Goal: Communication & Community: Answer question/provide support

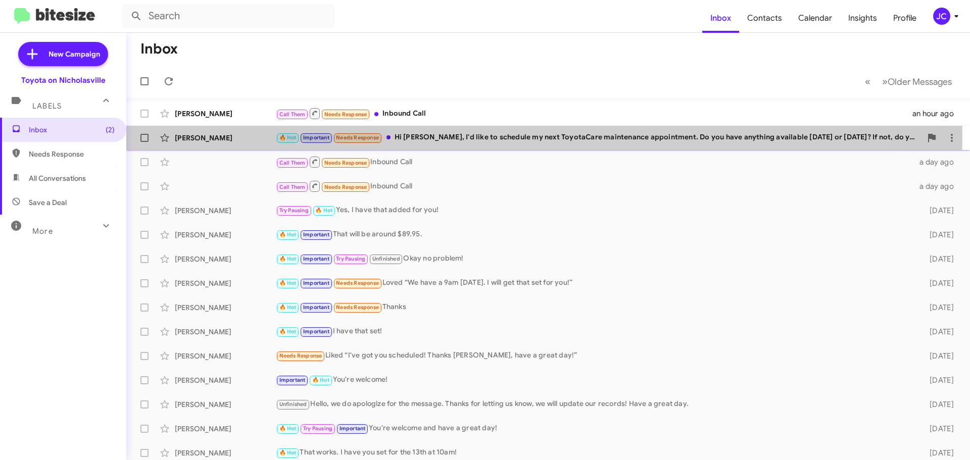
click at [480, 136] on div "🔥 Hot Important Needs Response Hi [PERSON_NAME], I'd like to schedule my next T…" at bounding box center [599, 138] width 646 height 12
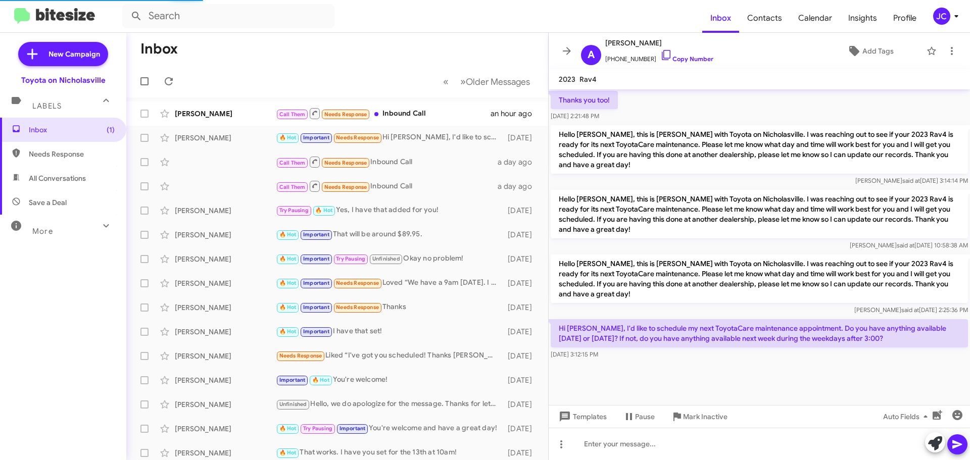
scroll to position [604, 0]
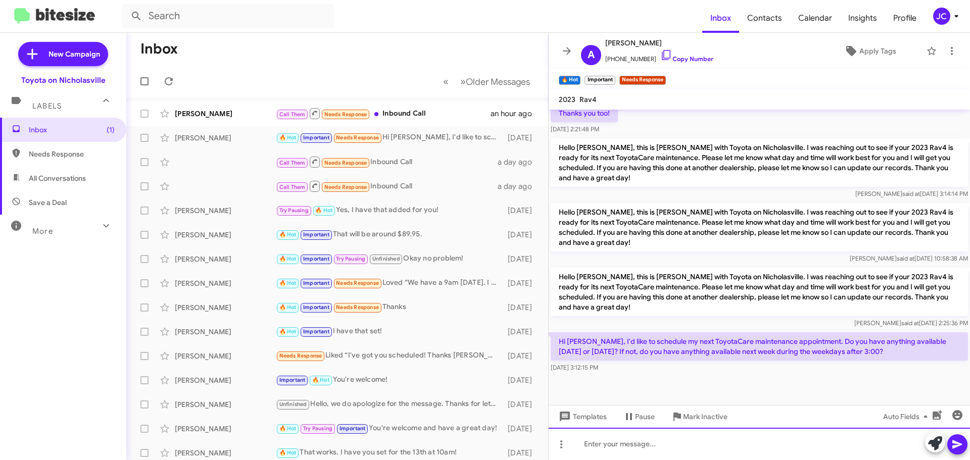
click at [660, 446] on div at bounding box center [759, 444] width 421 height 32
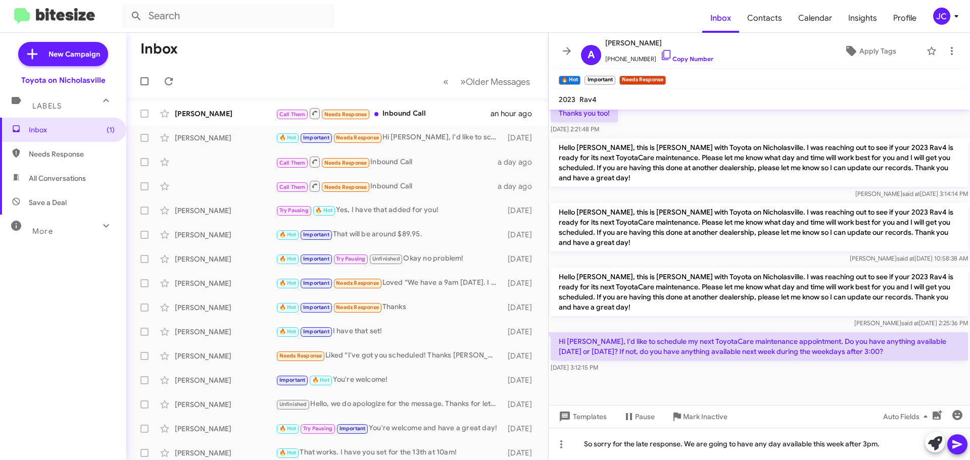
click at [962, 441] on icon at bounding box center [957, 445] width 12 height 12
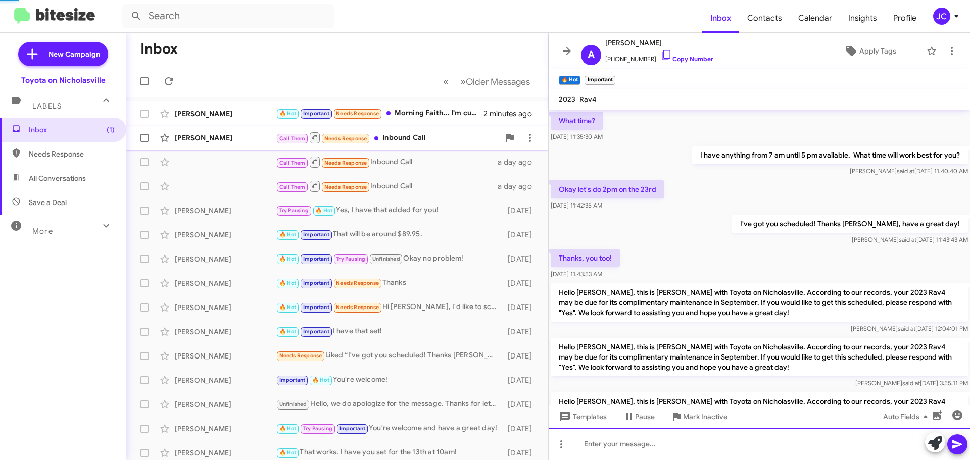
scroll to position [51, 0]
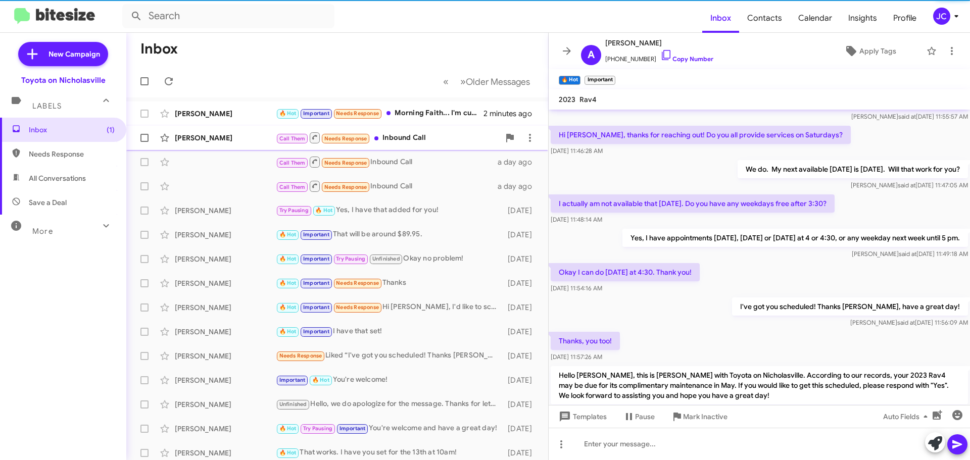
click at [417, 146] on div "[PERSON_NAME] Call Them Needs Response Inbound Call an hour ago" at bounding box center [337, 138] width 406 height 20
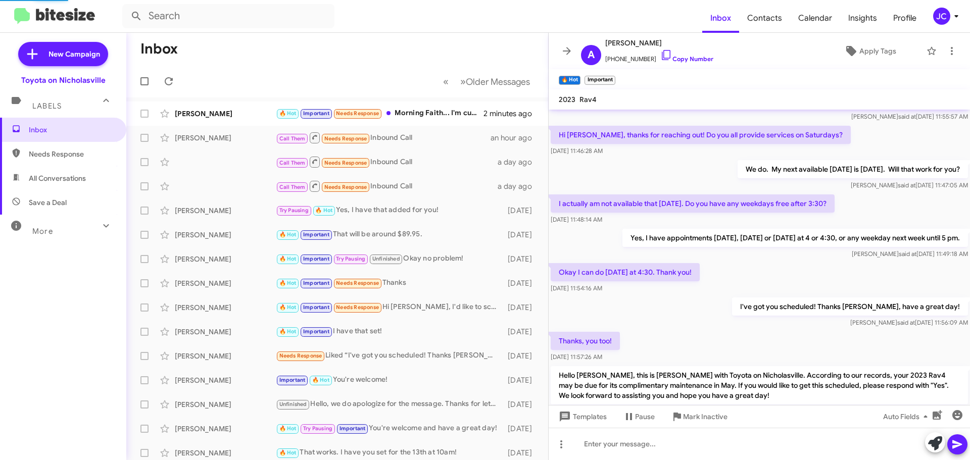
scroll to position [21, 0]
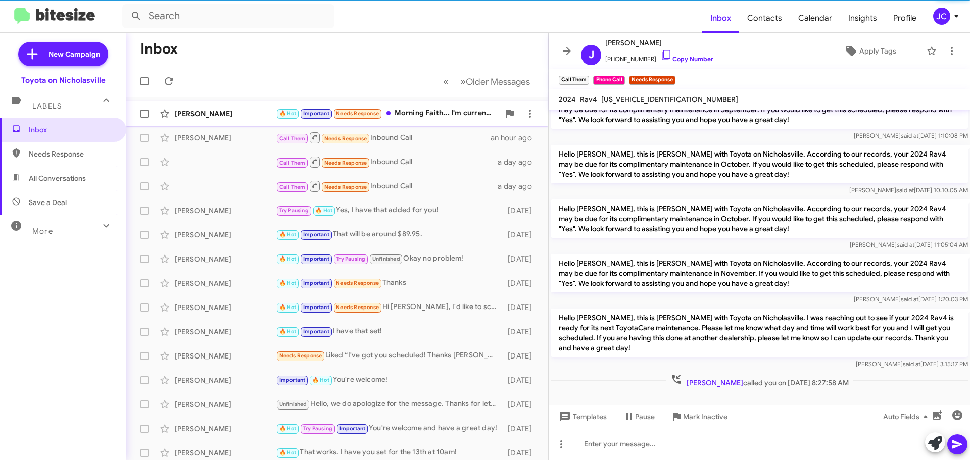
click at [422, 112] on div "🔥 Hot Important Needs Response Morning Faith... I'm currently getting my car se…" at bounding box center [388, 114] width 224 height 12
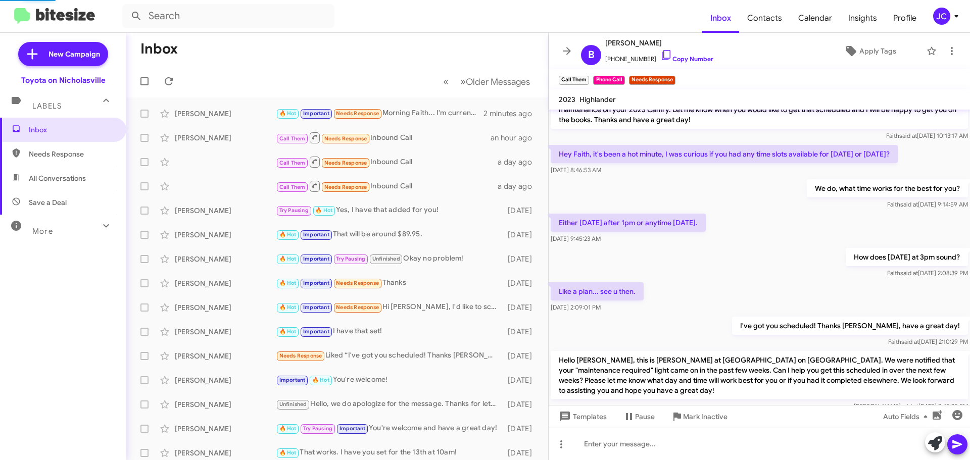
scroll to position [543, 0]
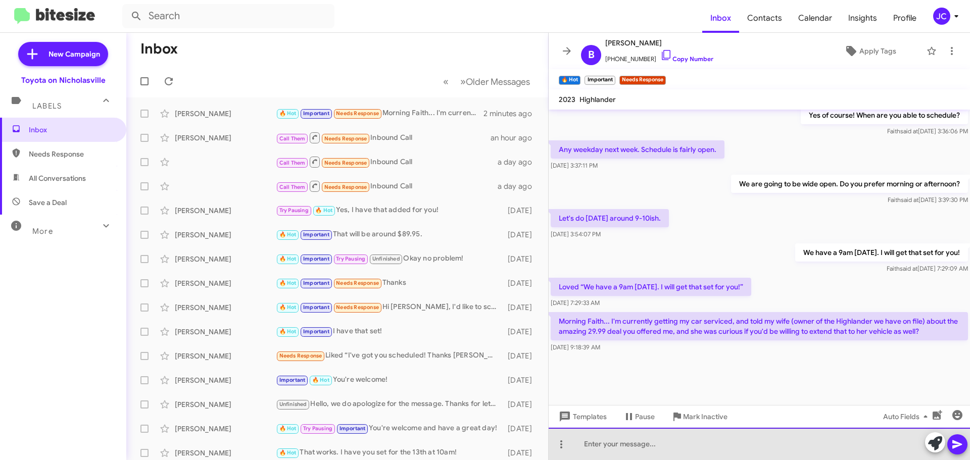
click at [642, 446] on div at bounding box center [759, 444] width 421 height 32
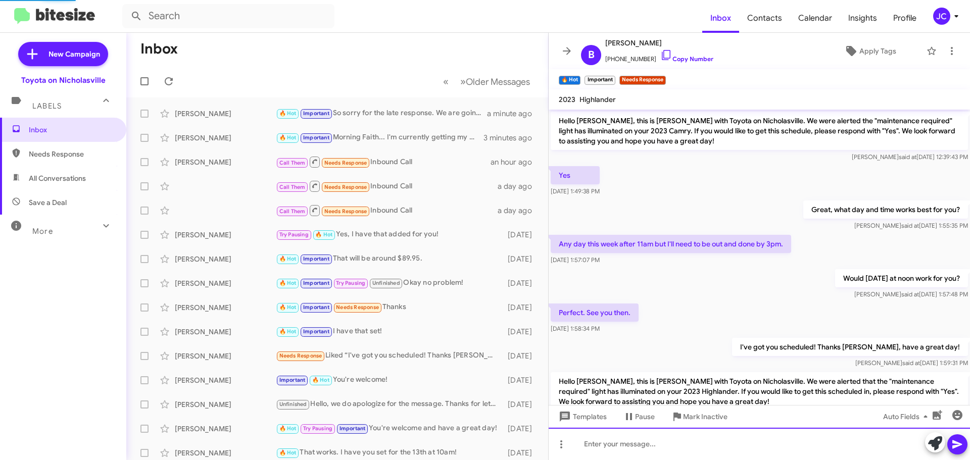
scroll to position [51, 0]
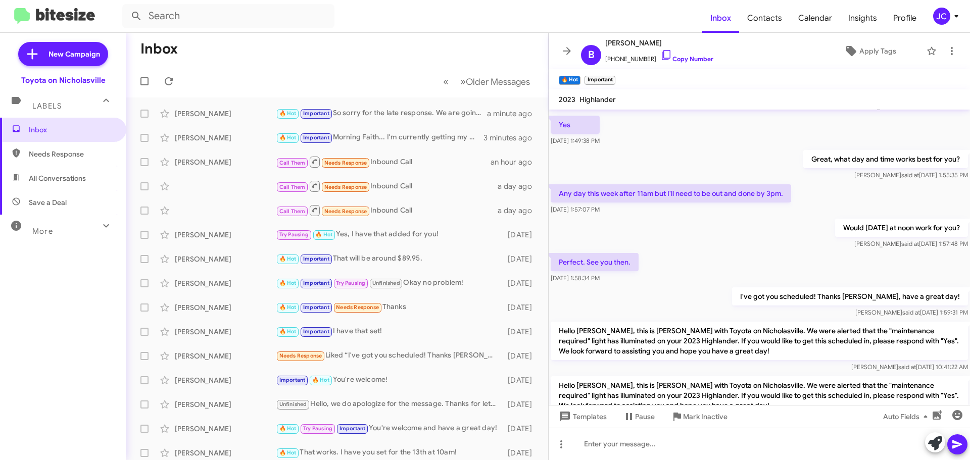
click at [76, 162] on span "Needs Response" at bounding box center [63, 154] width 126 height 24
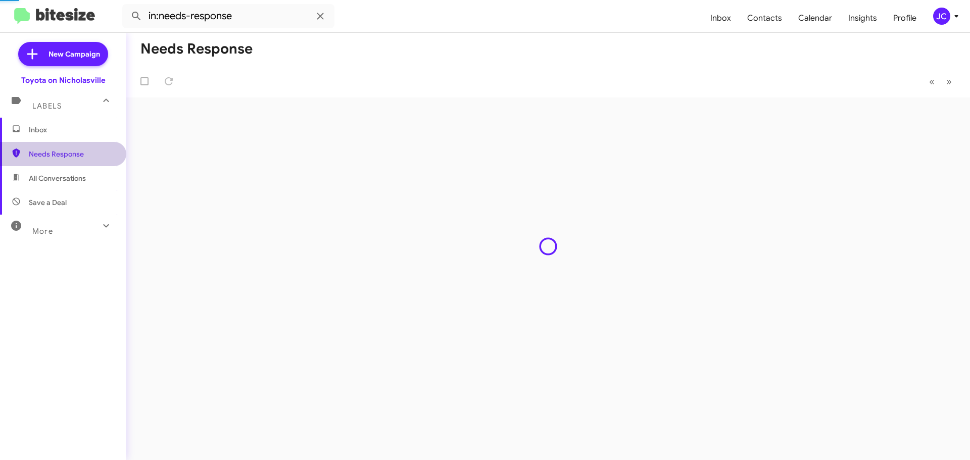
click at [71, 180] on span "All Conversations" at bounding box center [57, 178] width 57 height 10
type input "in:all-conversations"
